Goal: Navigation & Orientation: Find specific page/section

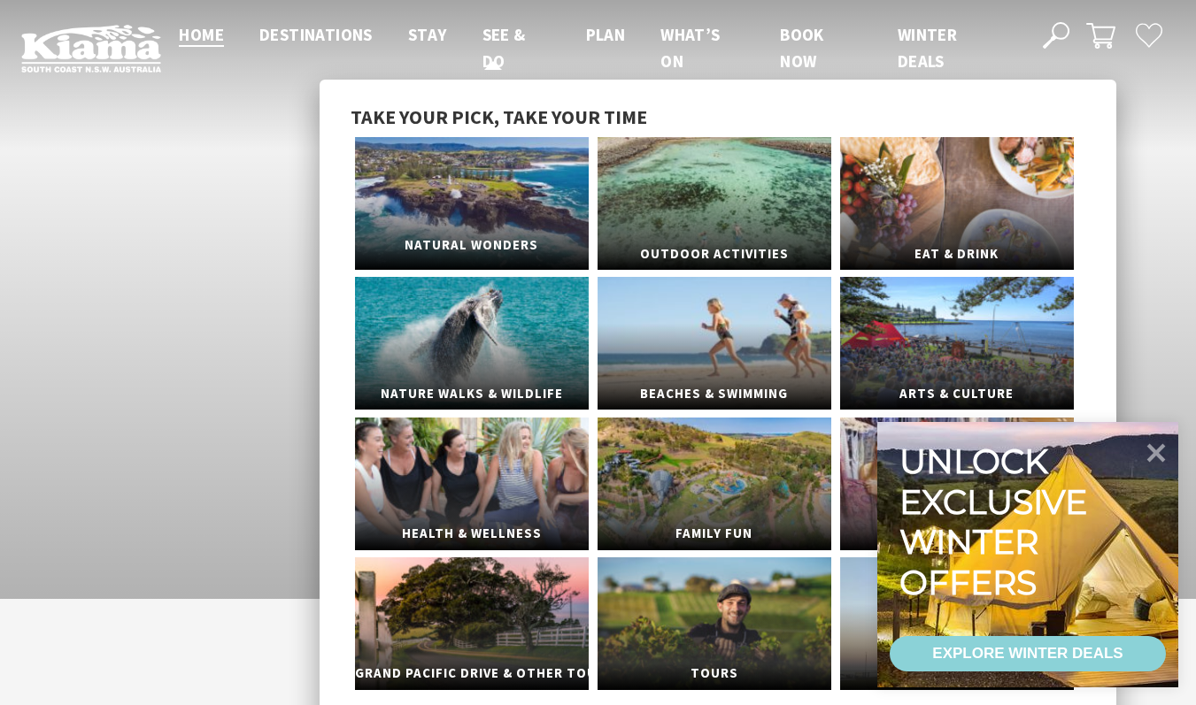
scroll to position [11, 0]
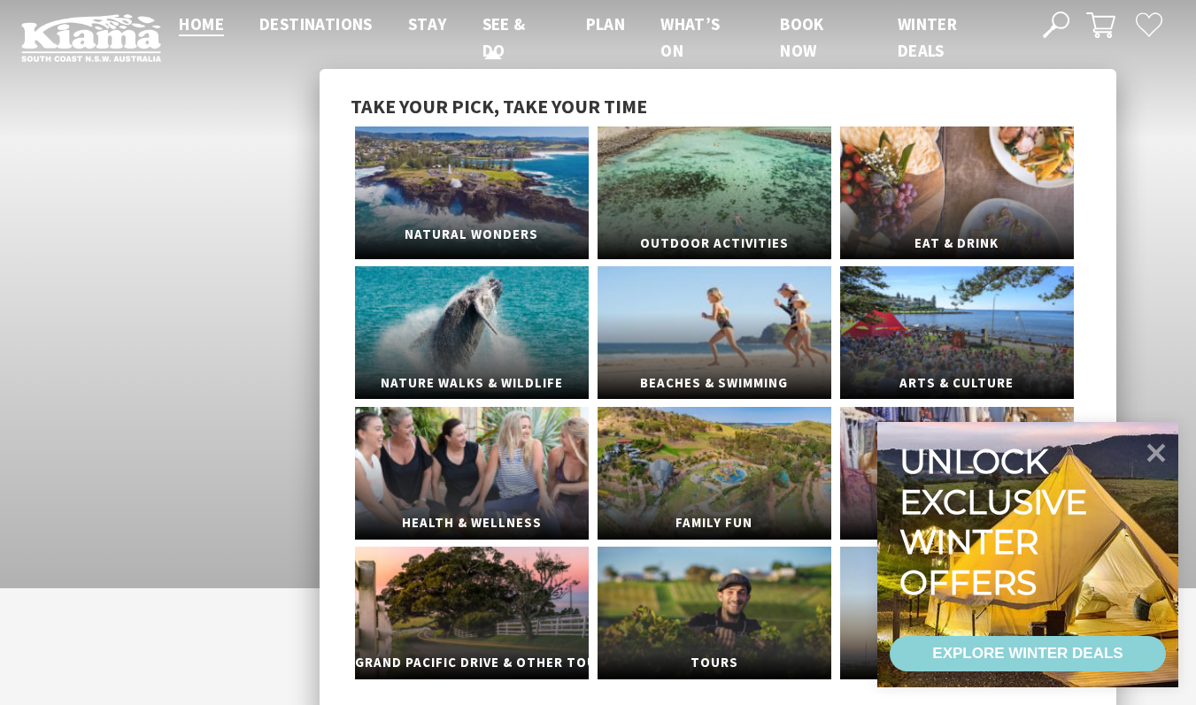
click at [520, 232] on span "Natural Wonders" at bounding box center [472, 235] width 234 height 33
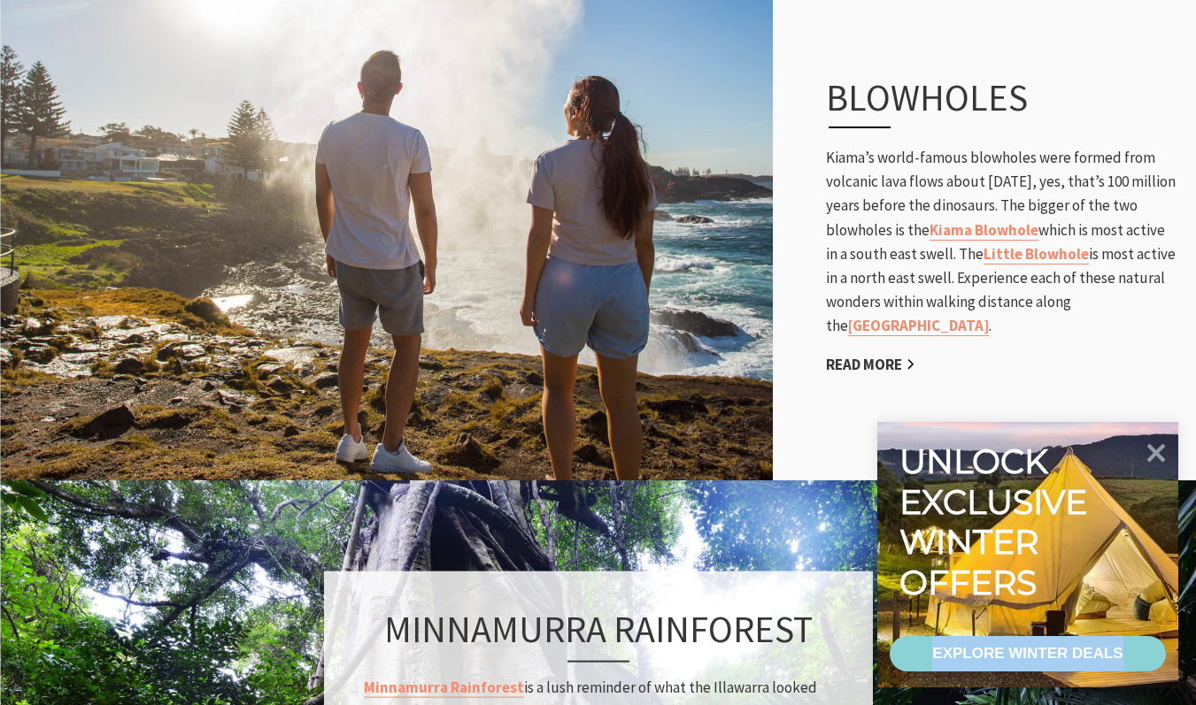
scroll to position [983, 0]
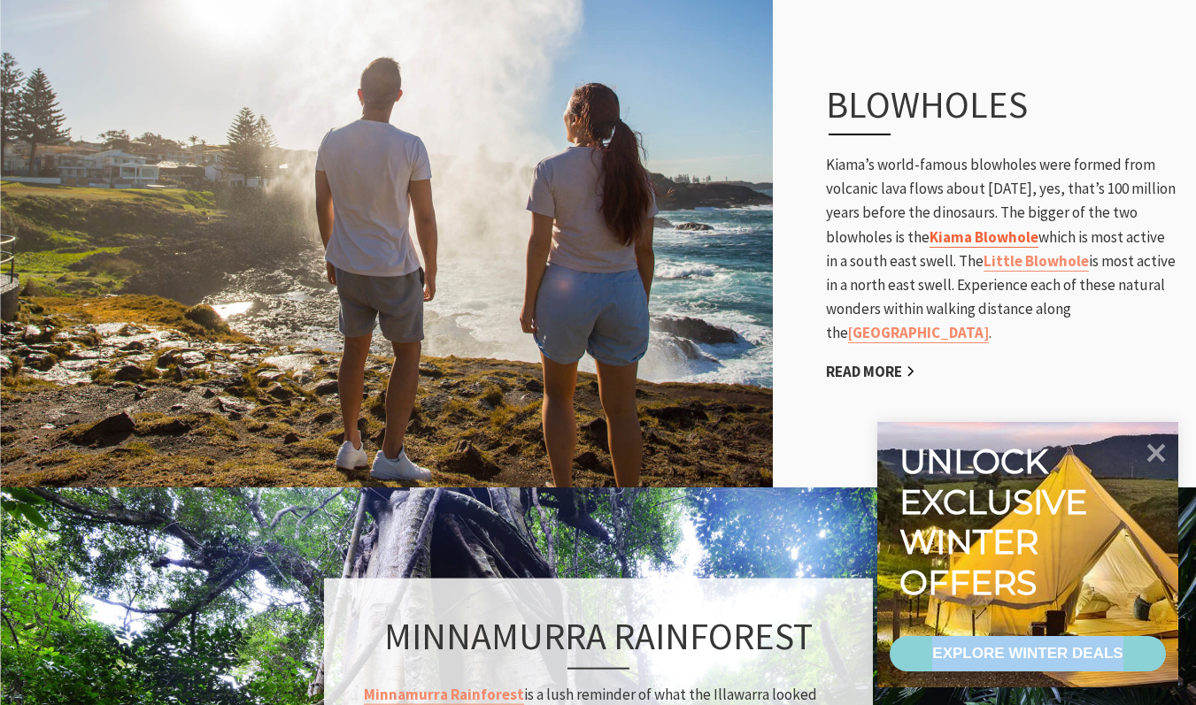
click at [1038, 240] on link "Kiama Blowhole" at bounding box center [983, 237] width 109 height 20
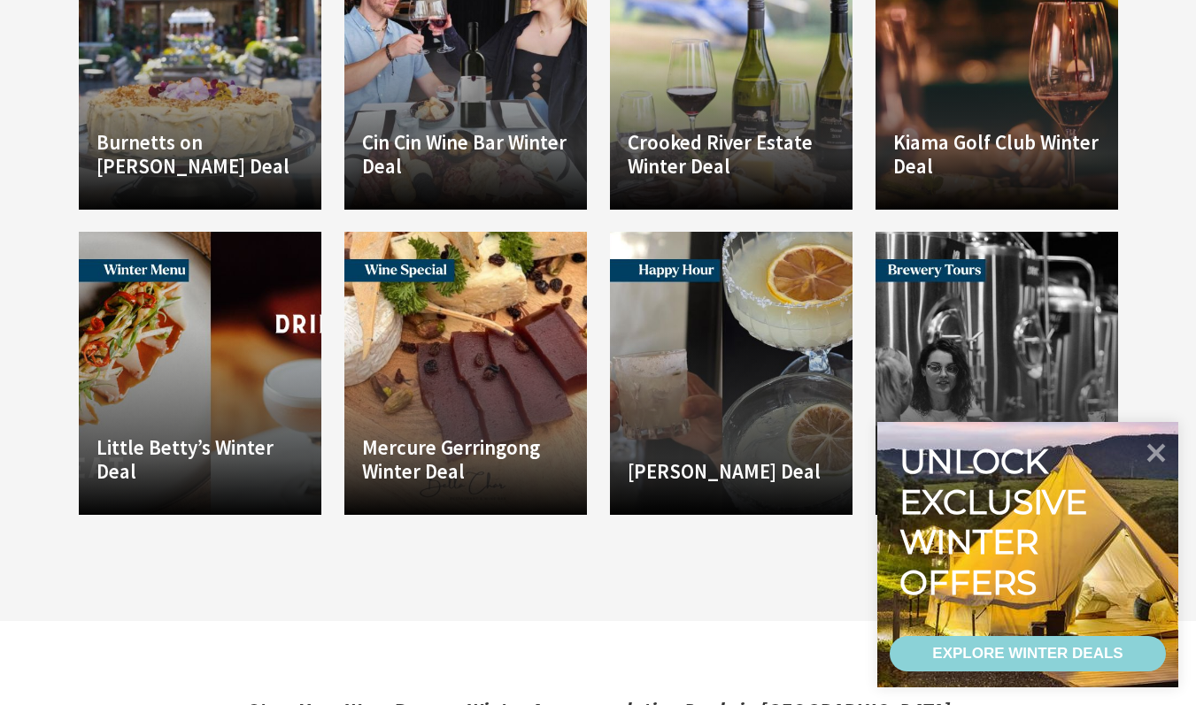
scroll to position [2200, 0]
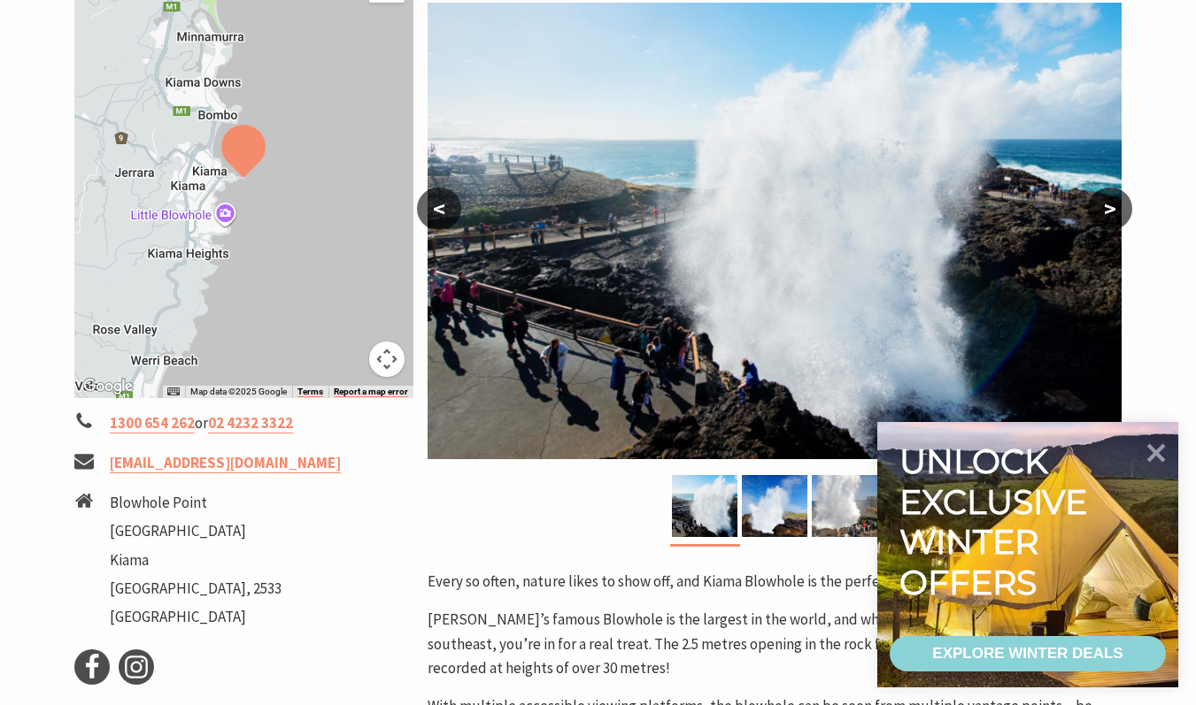
scroll to position [324, 0]
